Goal: Task Accomplishment & Management: Manage account settings

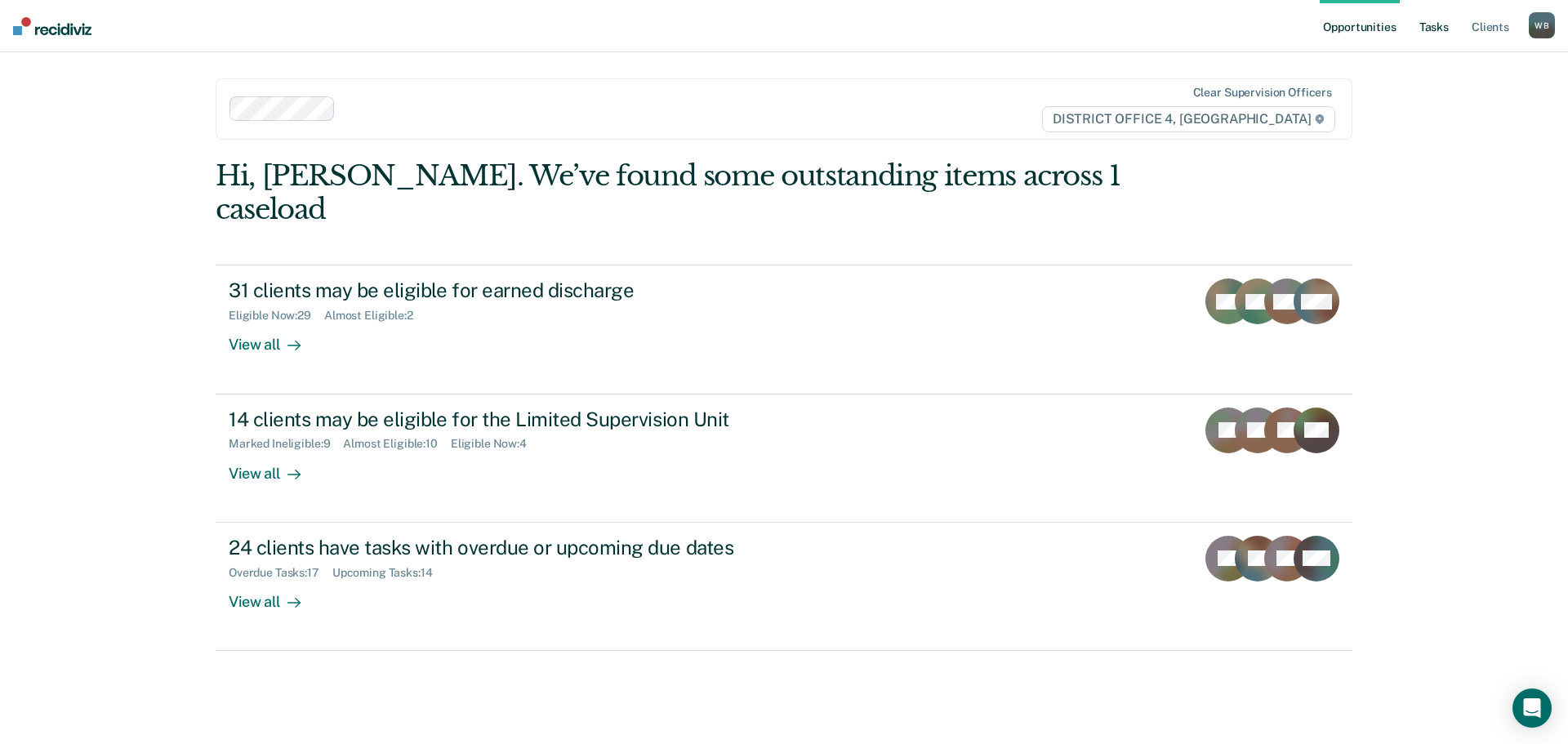
click at [1428, 28] on link "Tasks" at bounding box center [1434, 26] width 36 height 53
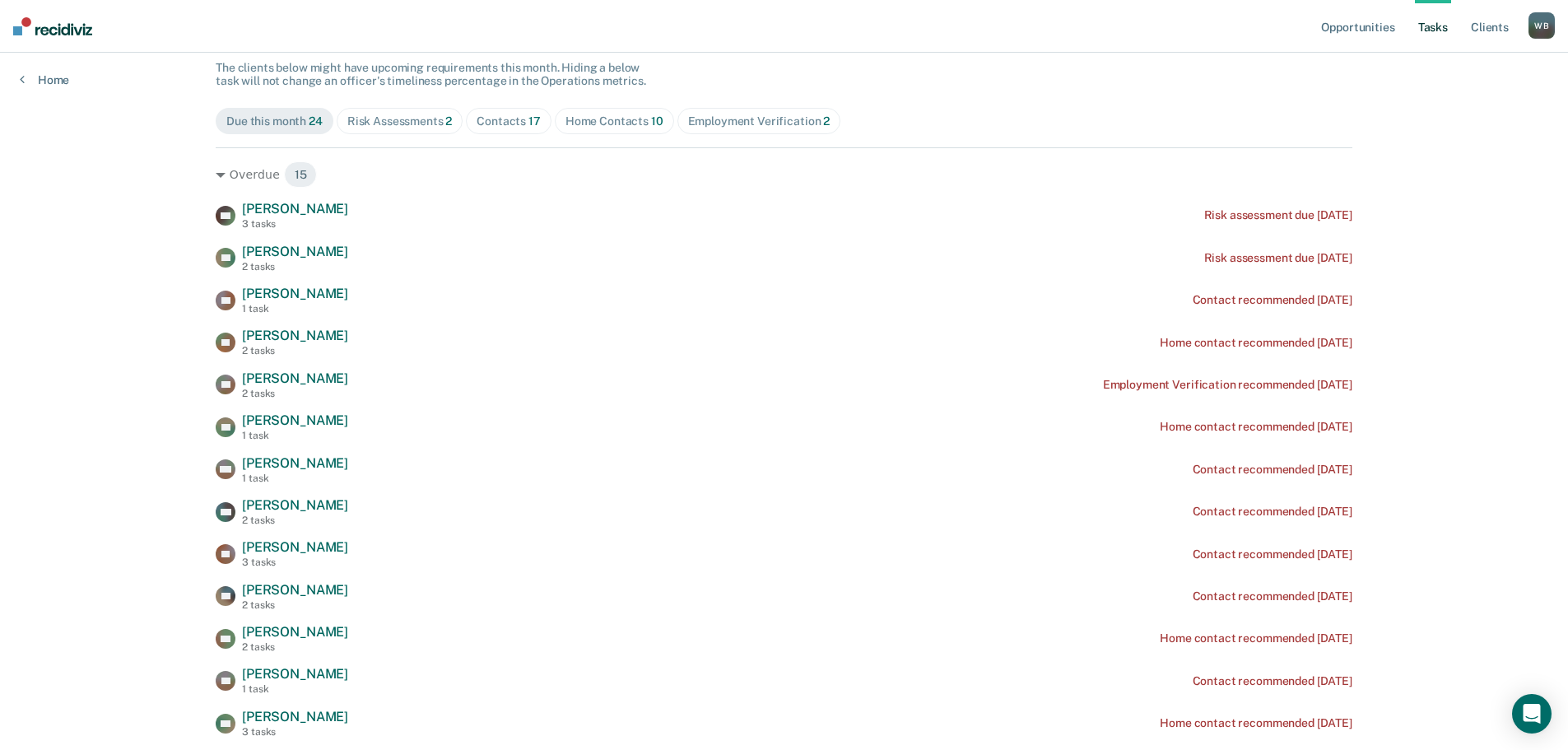
scroll to position [165, 0]
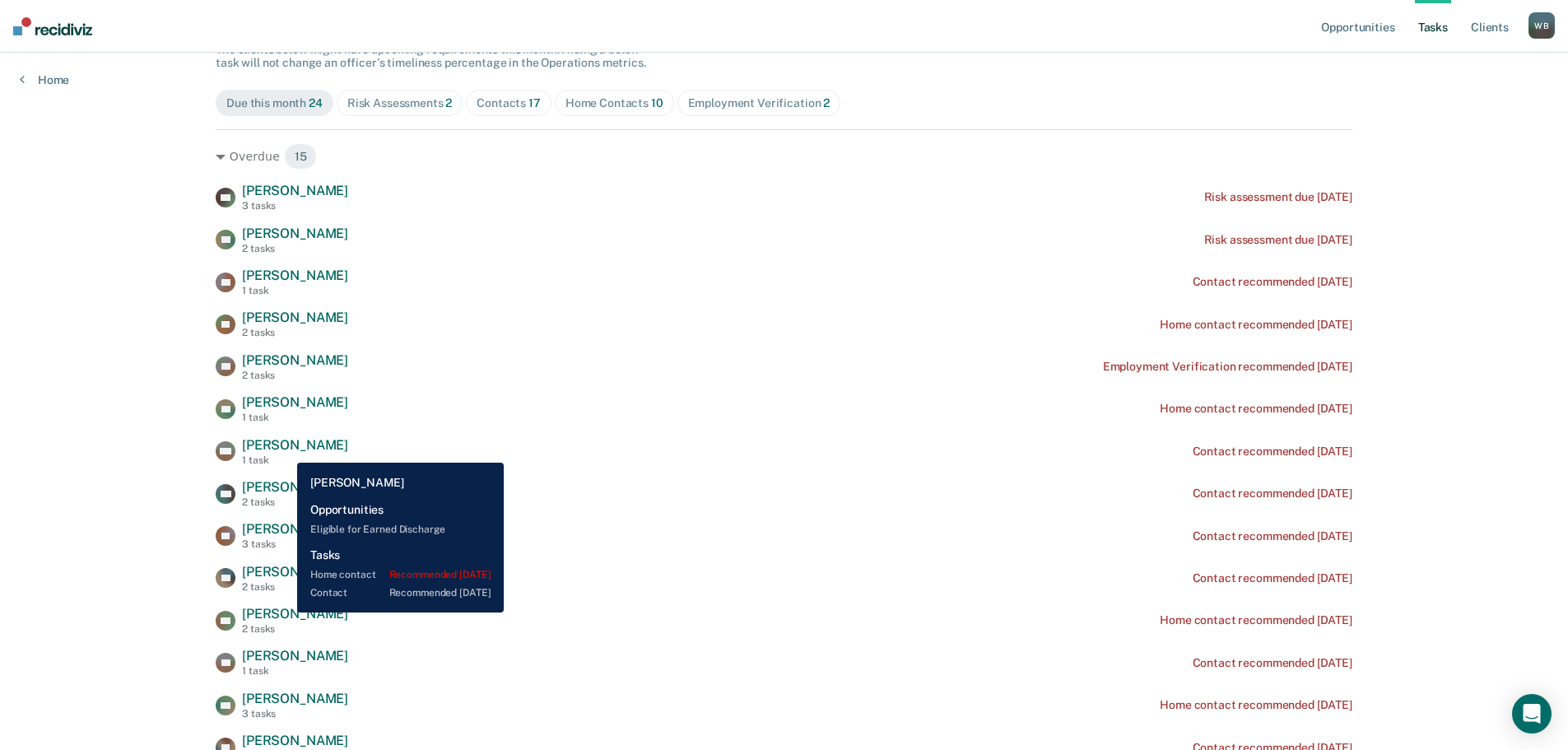
click at [284, 613] on span "[PERSON_NAME]" at bounding box center [295, 613] width 106 height 15
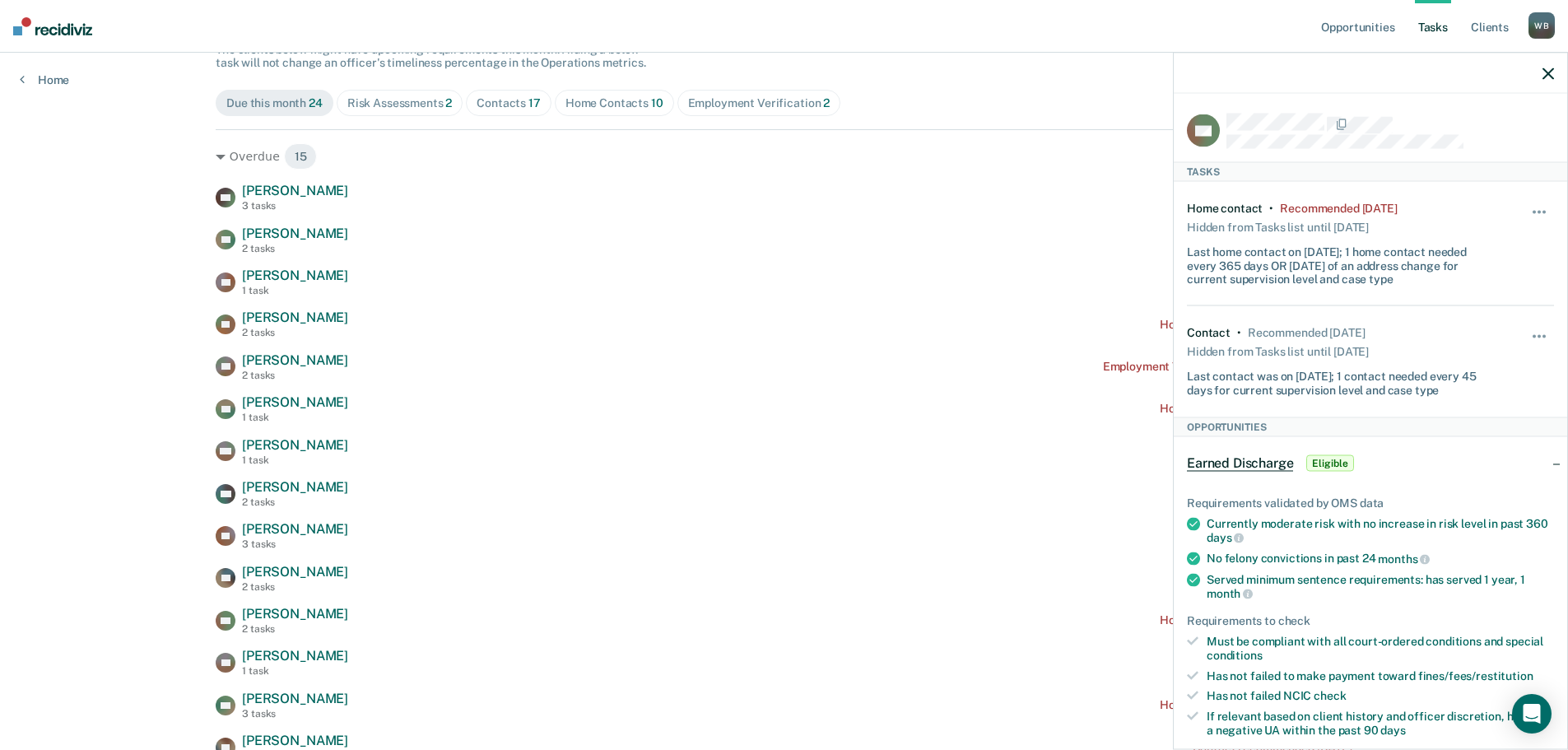
click at [590, 109] on div "Home Contacts 10" at bounding box center [614, 103] width 98 height 14
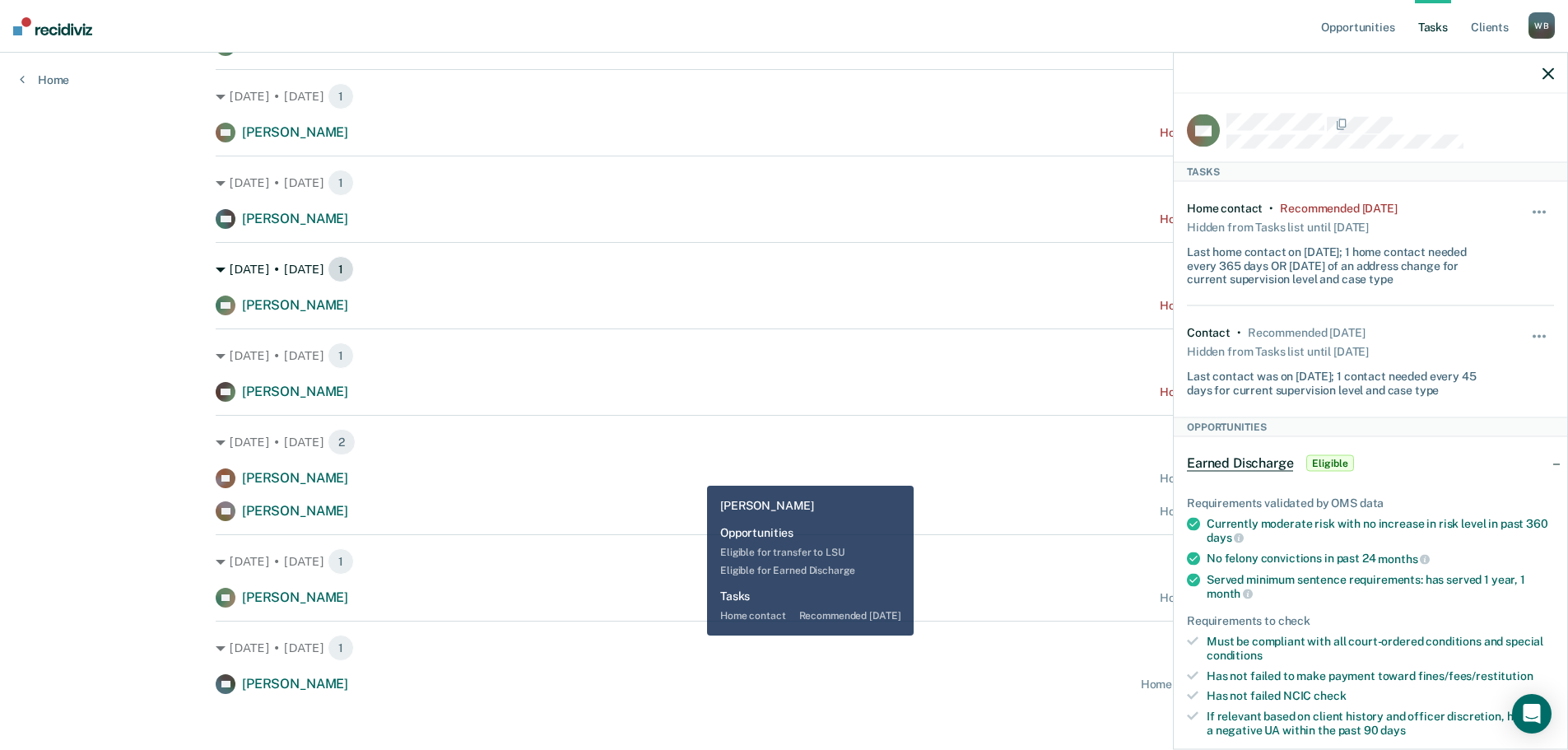
scroll to position [408, 0]
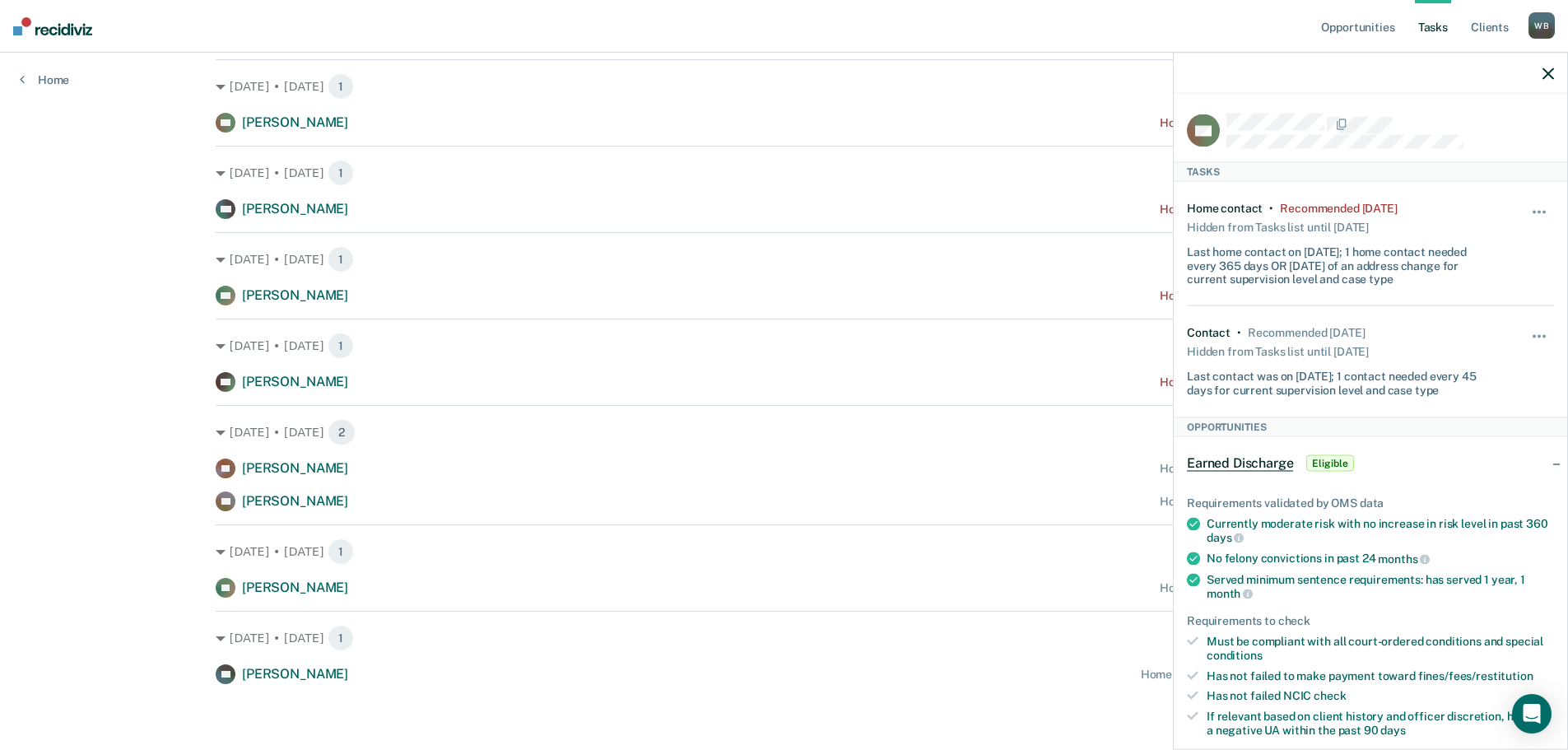
click at [1551, 76] on icon "button" at bounding box center [1548, 73] width 11 height 11
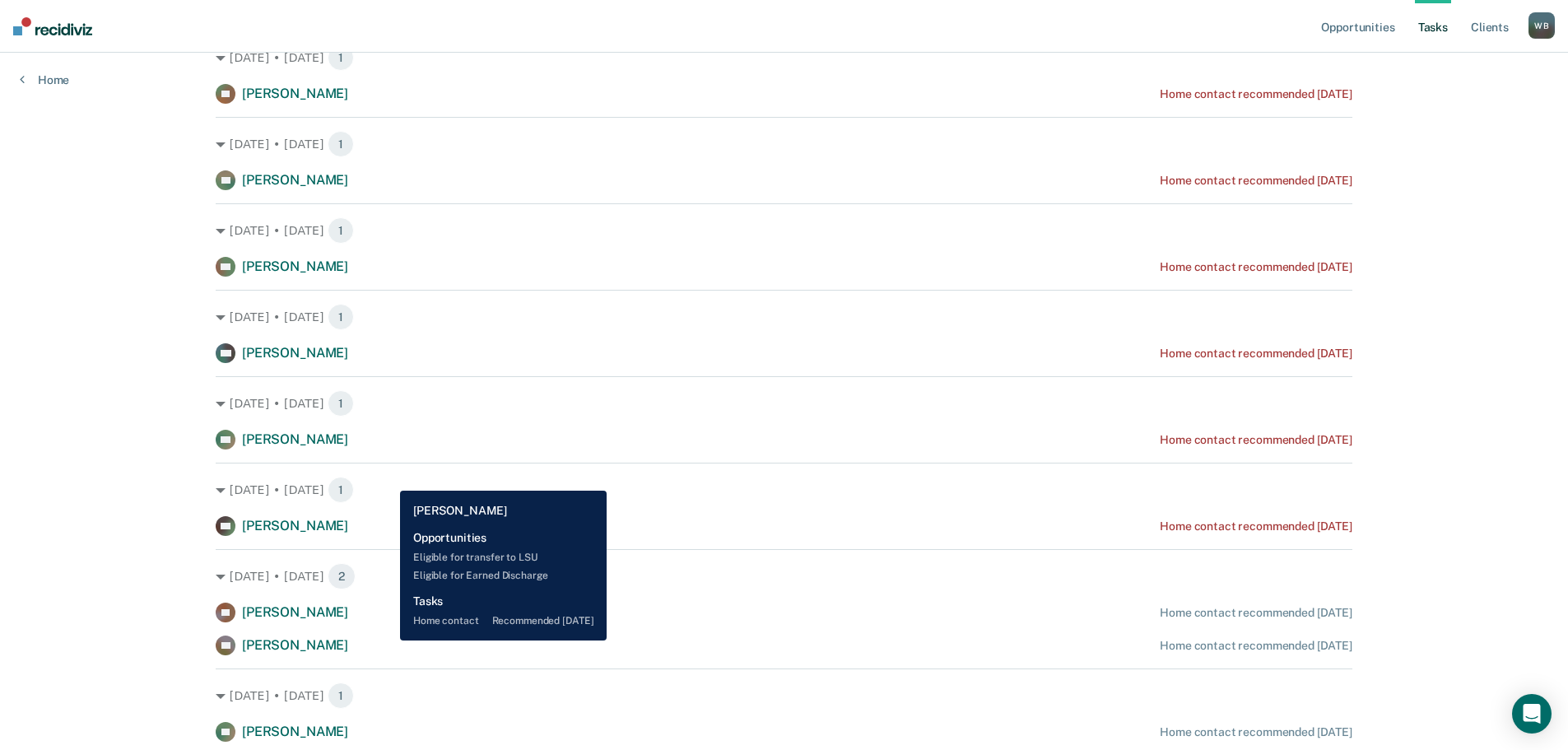
scroll to position [243, 0]
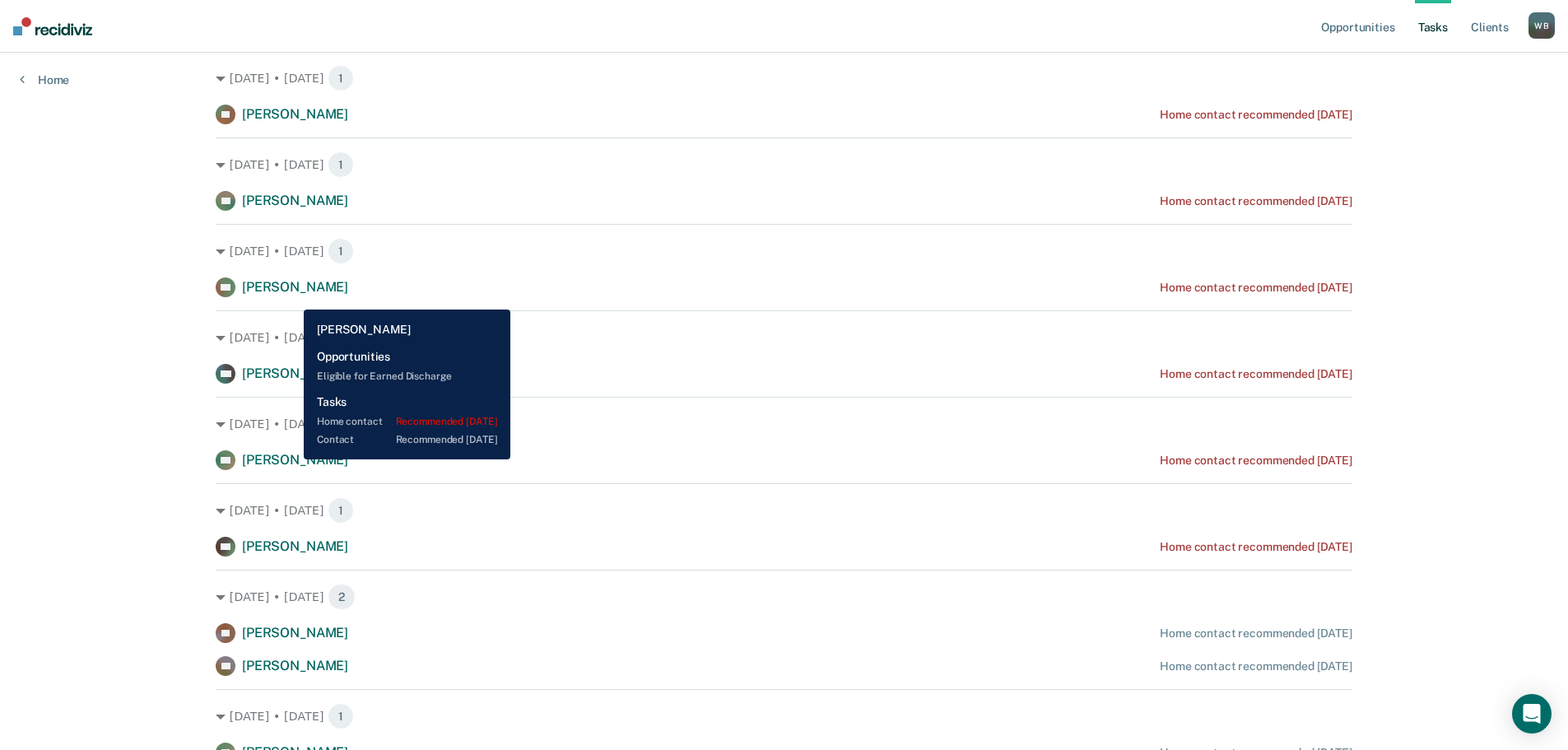
click at [291, 297] on div "RH [PERSON_NAME]" at bounding box center [283, 287] width 133 height 20
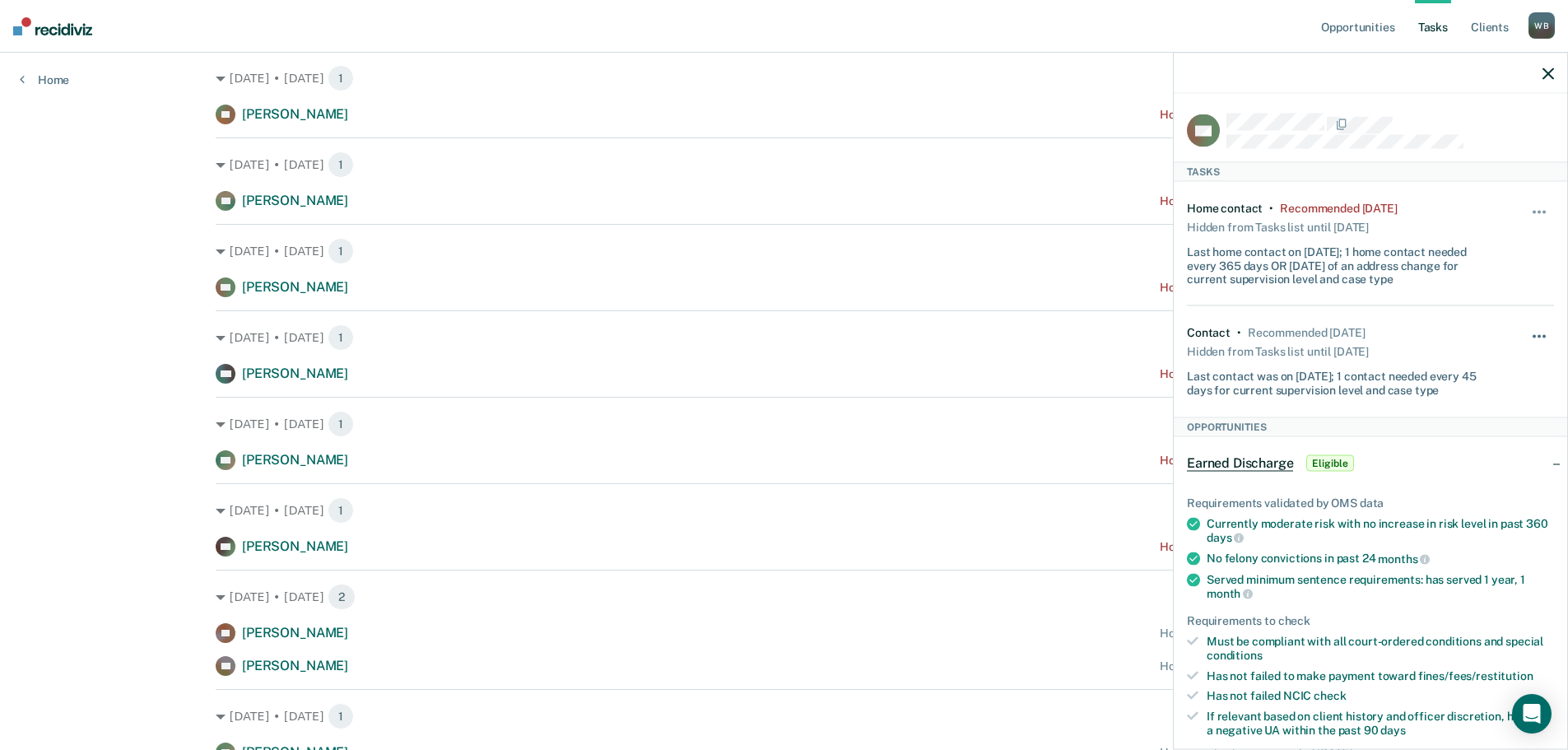
click at [1542, 335] on span "button" at bounding box center [1543, 336] width 3 height 3
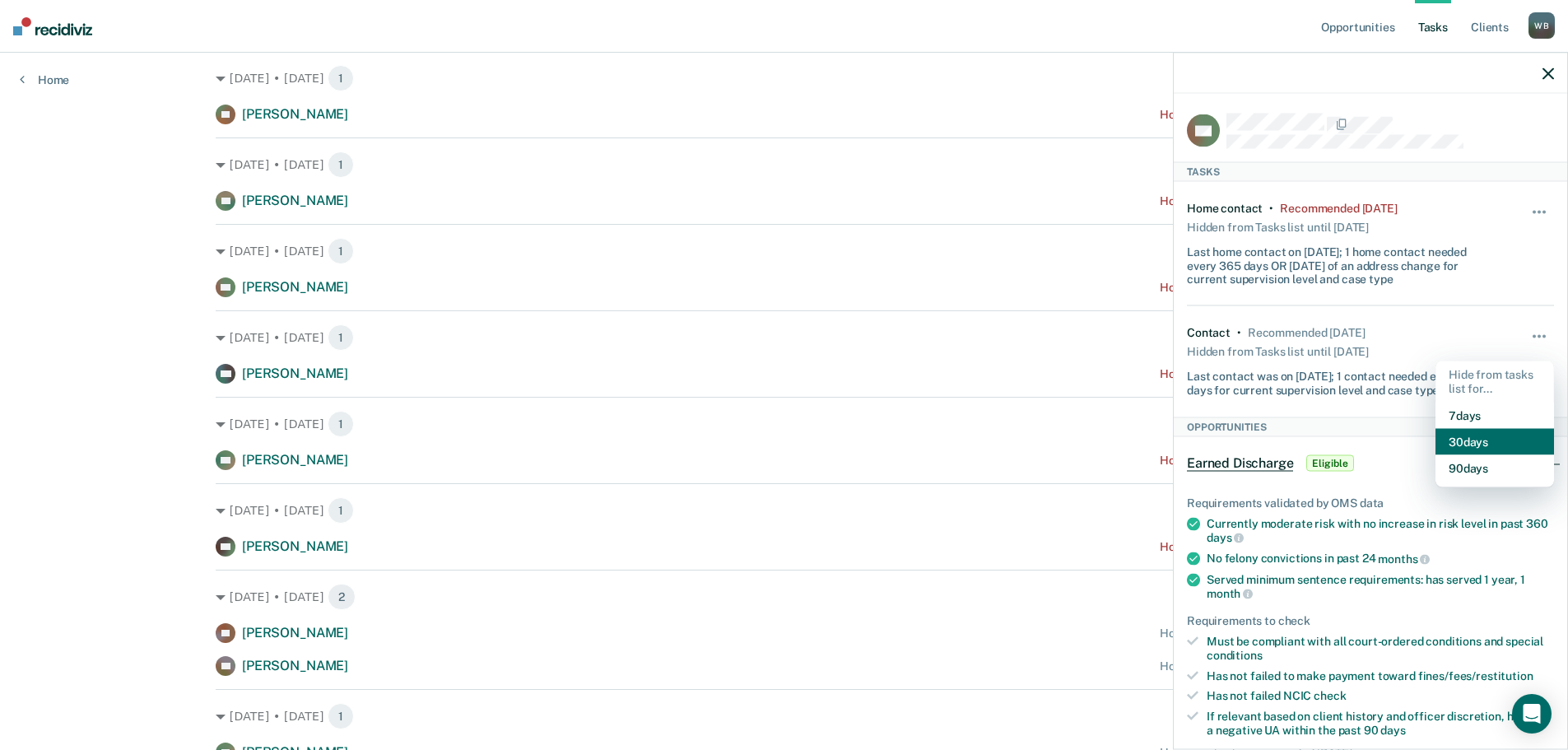
click at [1450, 437] on button "30 days" at bounding box center [1494, 442] width 119 height 27
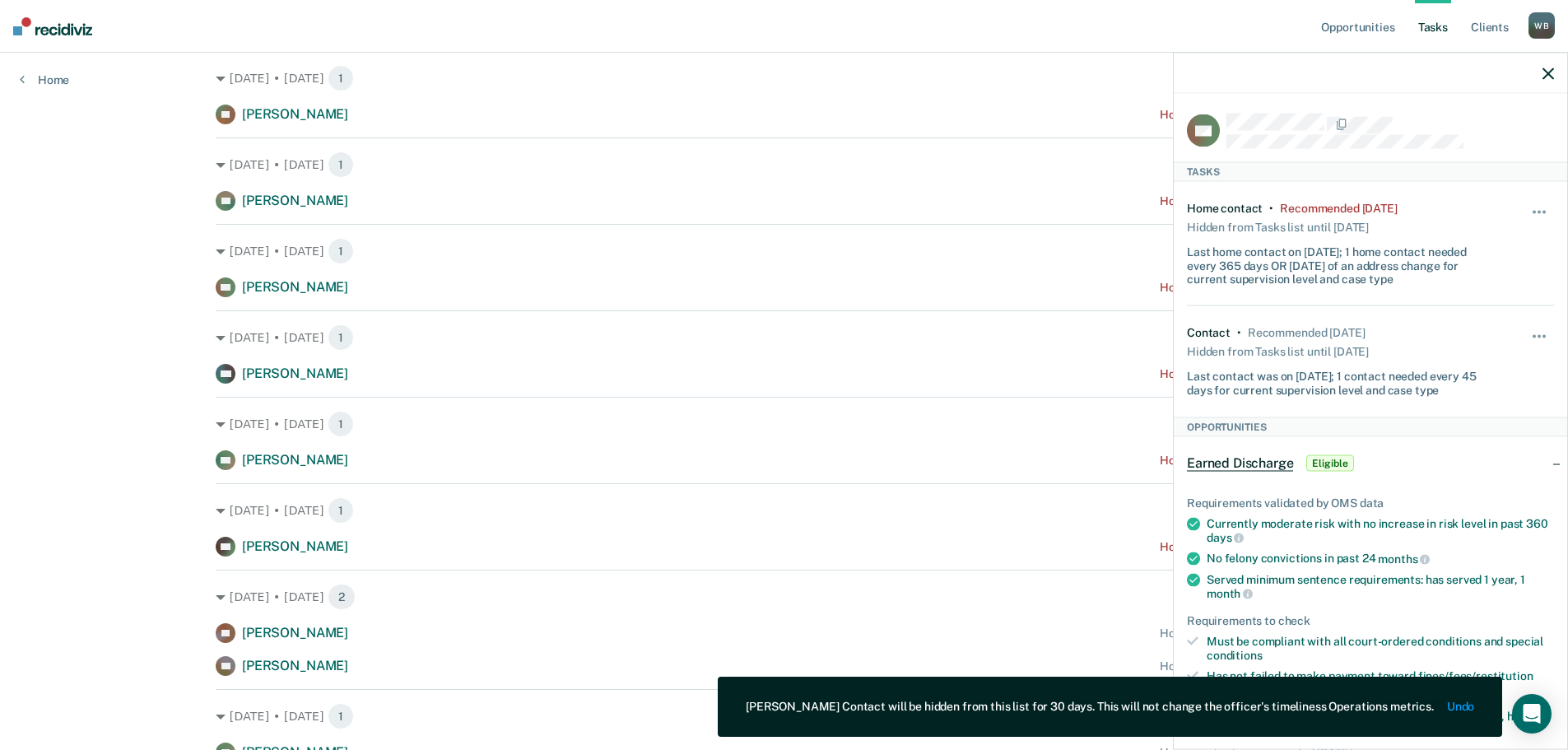
click at [1548, 78] on icon "button" at bounding box center [1548, 73] width 11 height 11
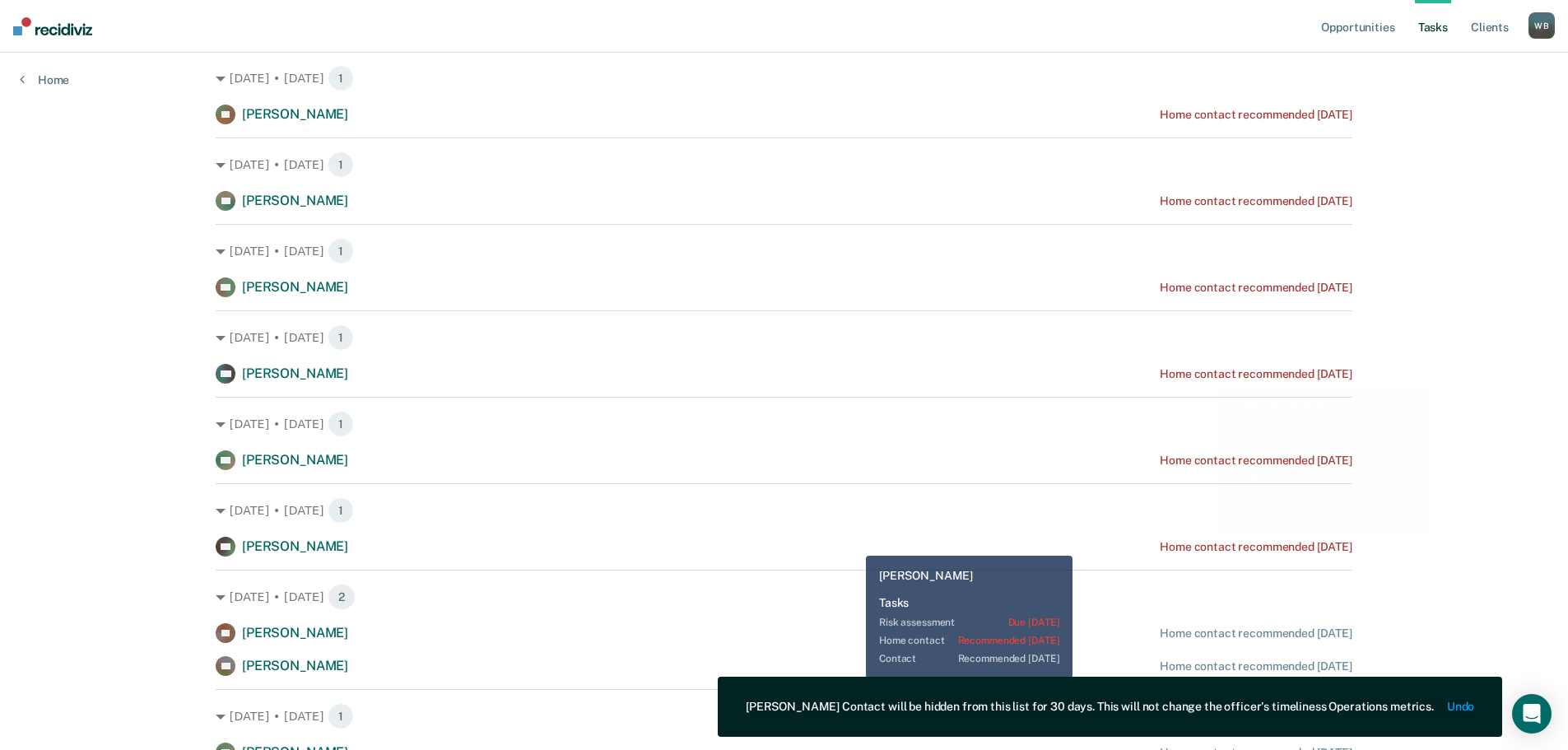
scroll to position [0, 0]
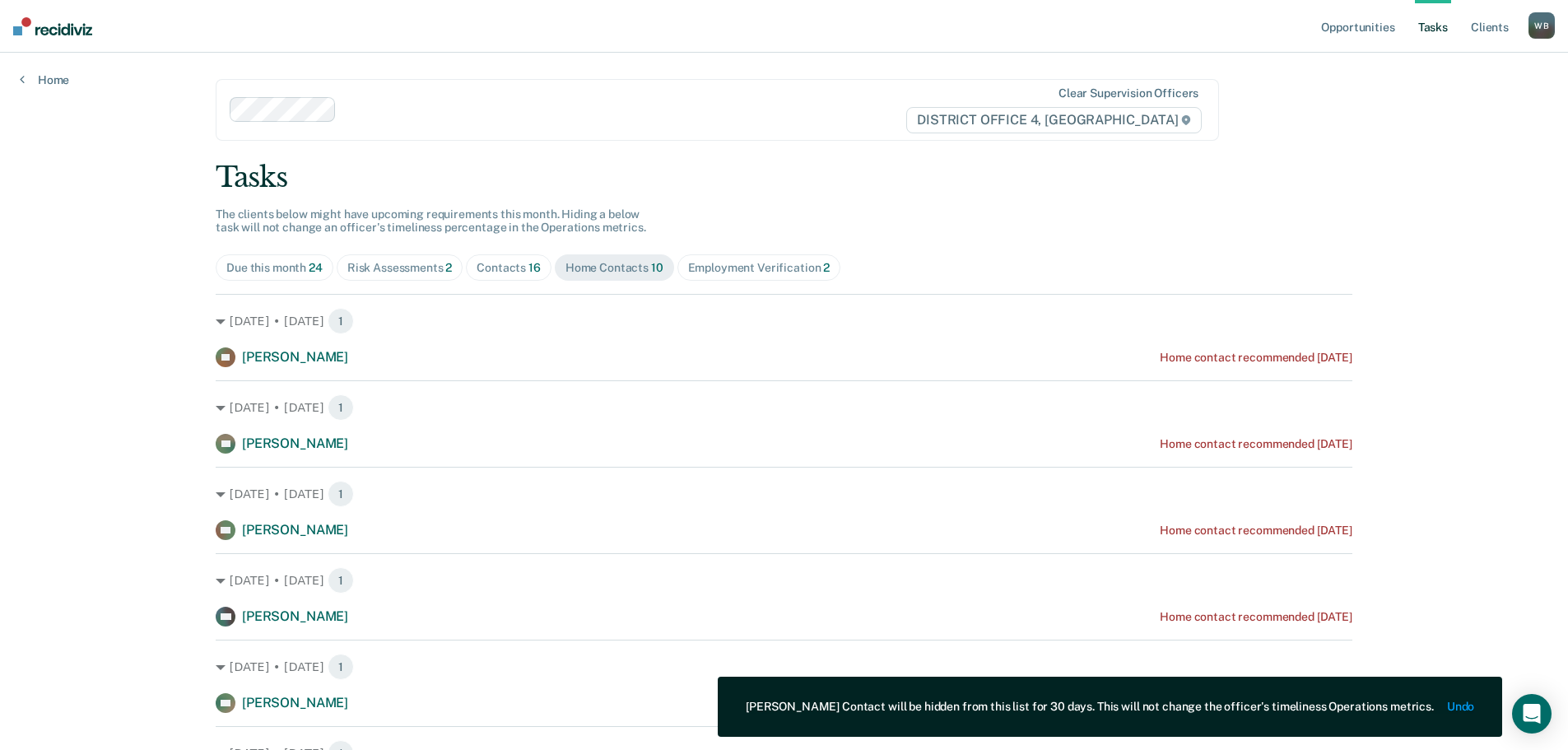
click at [488, 276] on span "Contacts 16" at bounding box center [509, 267] width 85 height 27
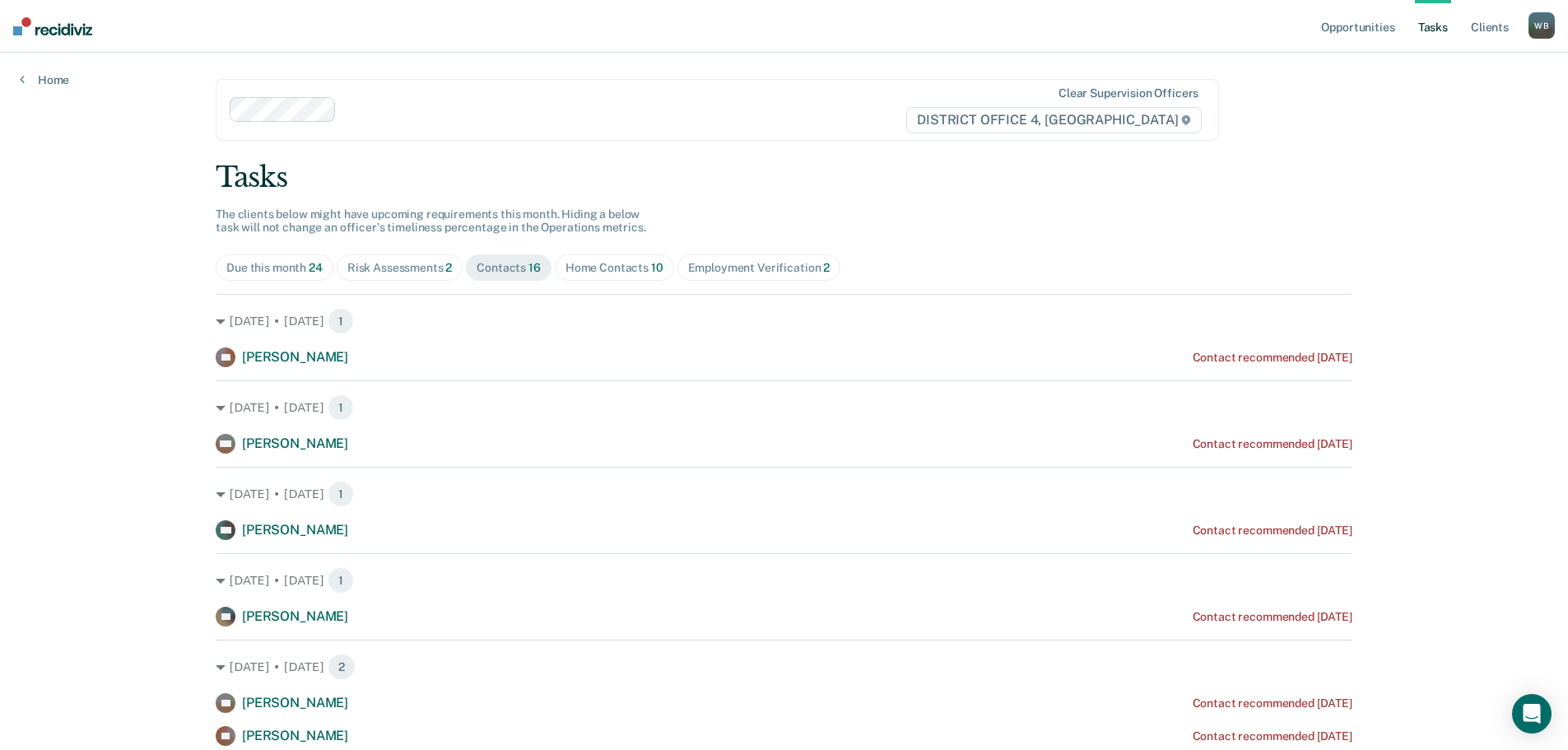
click at [566, 255] on span "Home Contacts 10" at bounding box center [614, 267] width 119 height 27
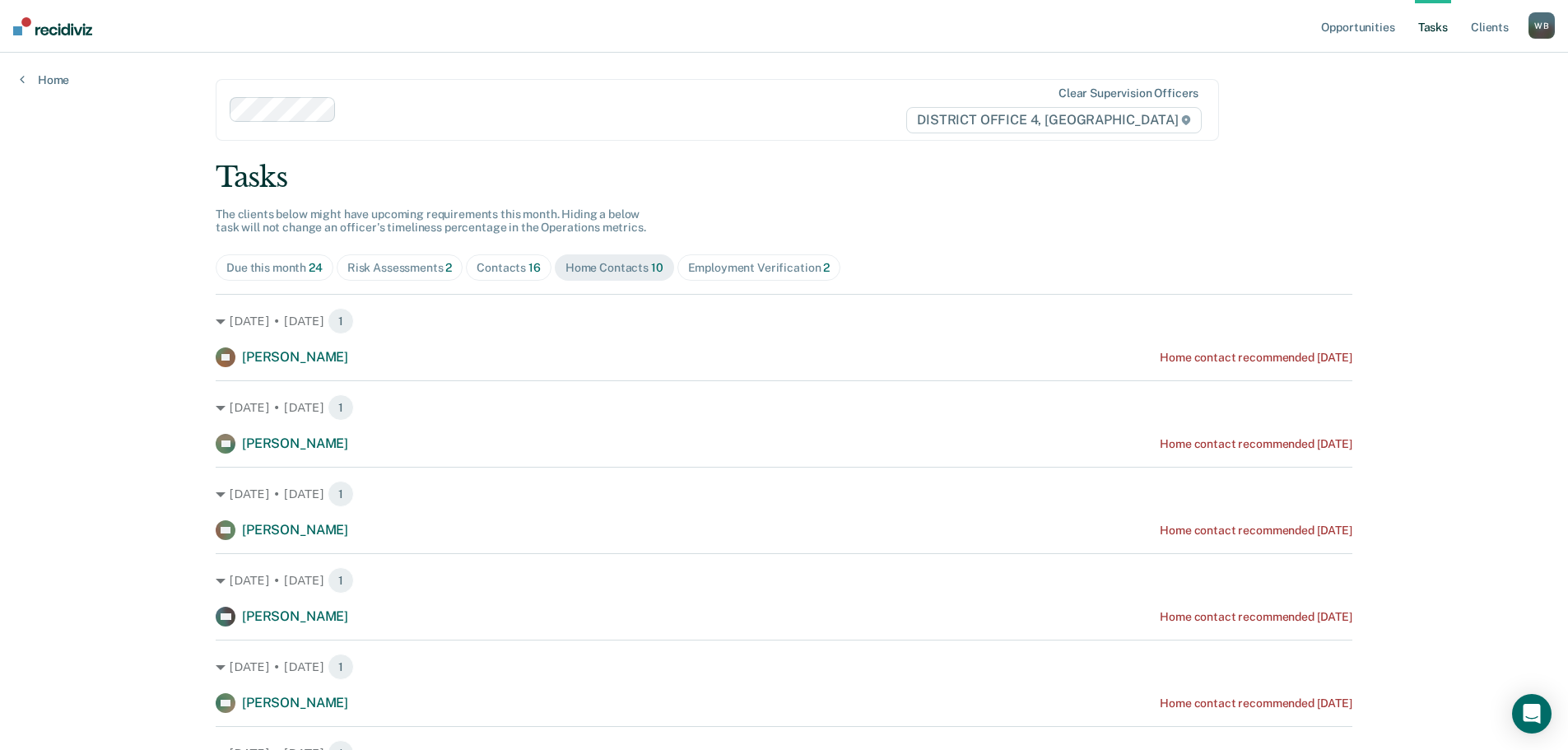
click at [490, 274] on div "Contacts 16" at bounding box center [509, 267] width 64 height 14
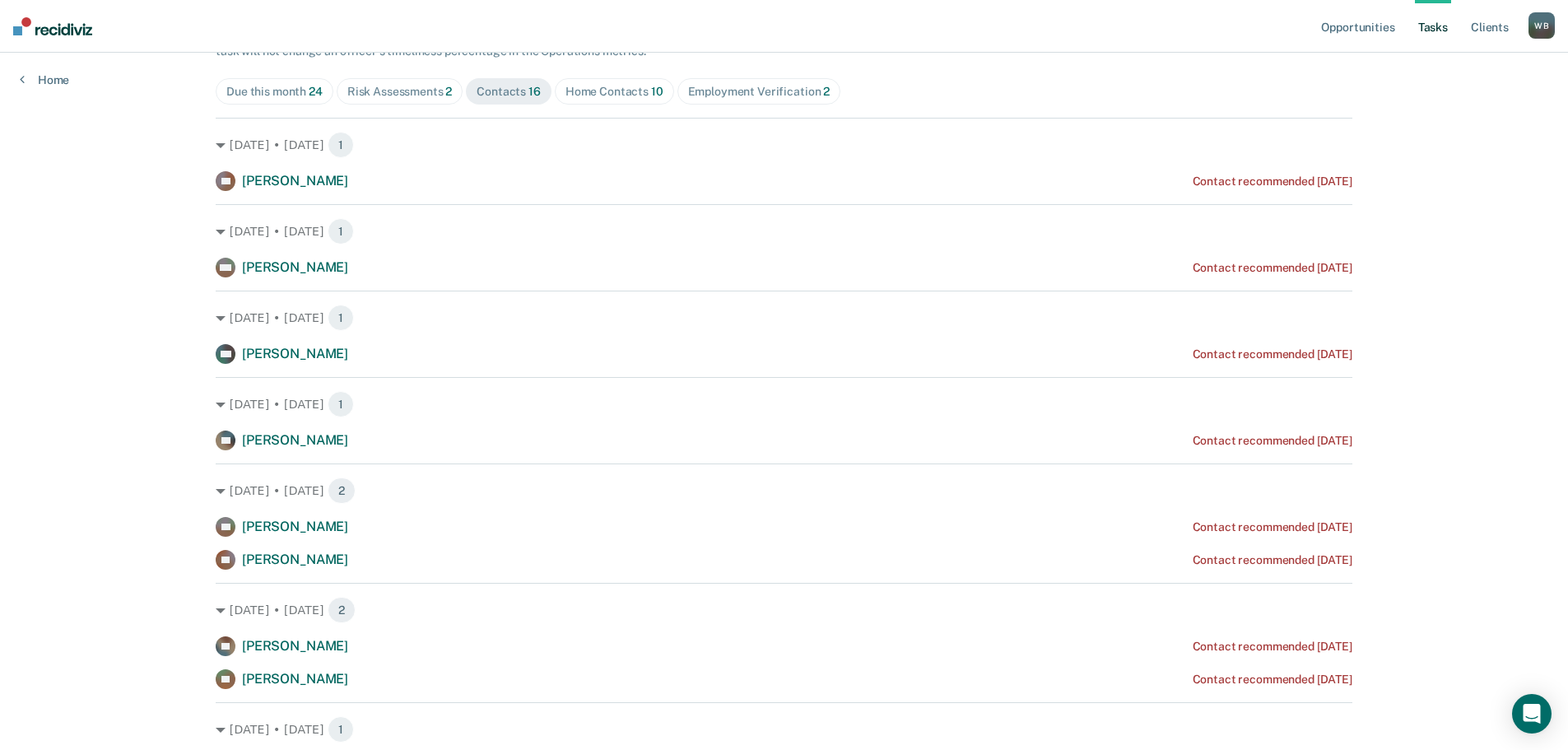
scroll to position [78, 0]
